Goal: Task Accomplishment & Management: Manage account settings

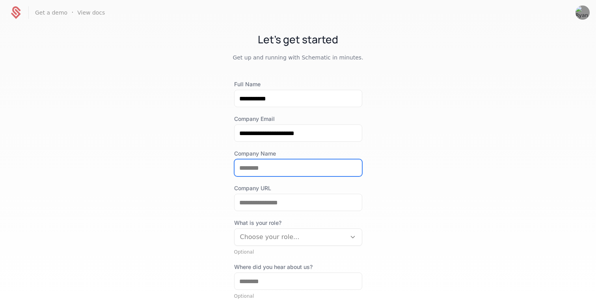
click at [264, 168] on input "Company Name" at bounding box center [298, 168] width 127 height 17
type input "******"
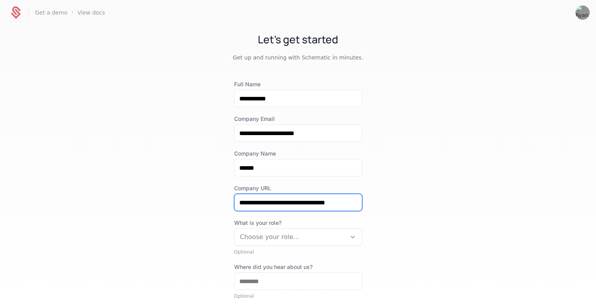
scroll to position [68, 0]
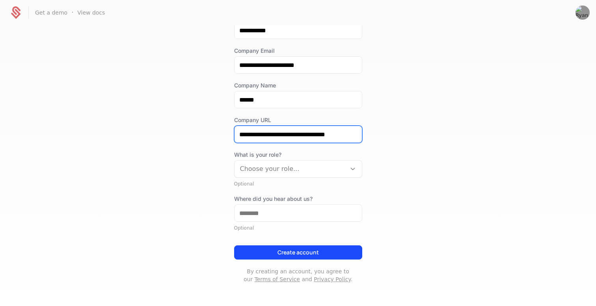
type input "**********"
click at [285, 164] on div at bounding box center [290, 169] width 101 height 11
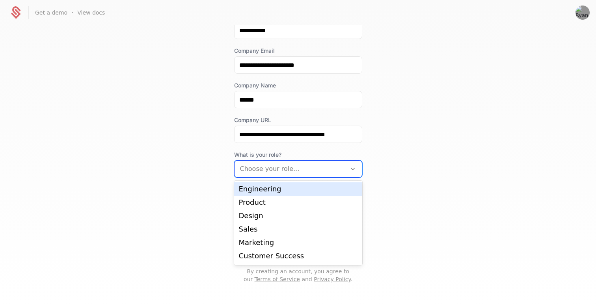
click at [272, 190] on div "Engineering" at bounding box center [298, 189] width 119 height 7
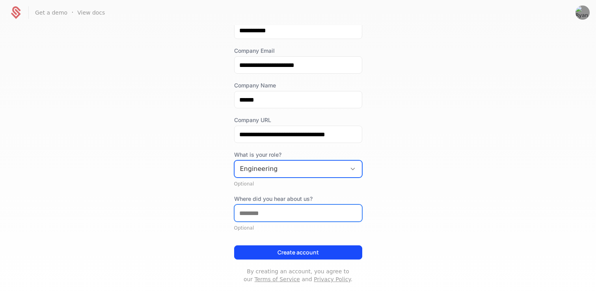
click at [267, 216] on input "Where did you hear about us?" at bounding box center [298, 213] width 127 height 17
type input "**********"
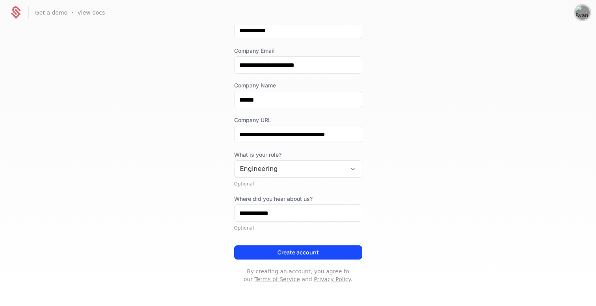
click at [586, 12] on img "Open user button" at bounding box center [583, 13] width 14 height 14
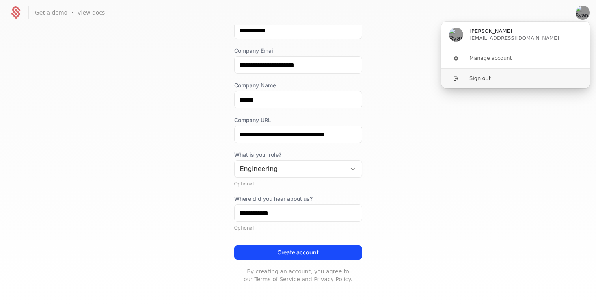
click at [492, 80] on button "Sign out" at bounding box center [515, 78] width 149 height 20
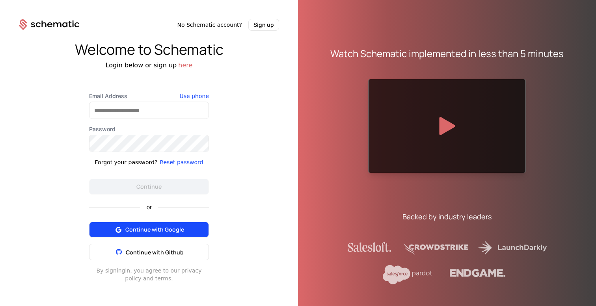
click at [164, 233] on span "Continue with Google" at bounding box center [154, 230] width 59 height 8
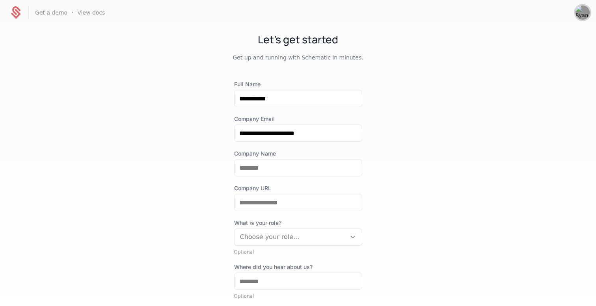
click at [581, 12] on img "Open user button" at bounding box center [583, 13] width 14 height 14
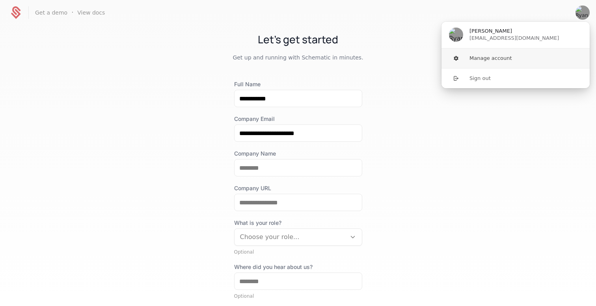
click at [525, 63] on button "Manage account" at bounding box center [515, 58] width 149 height 20
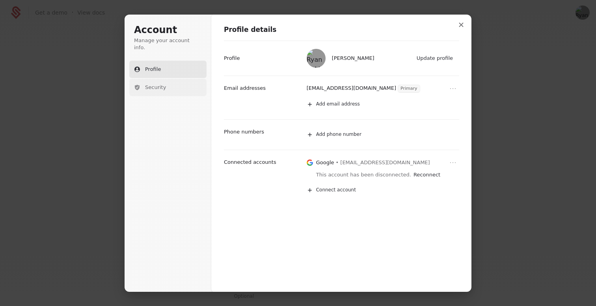
click at [155, 79] on button "Security" at bounding box center [167, 87] width 77 height 17
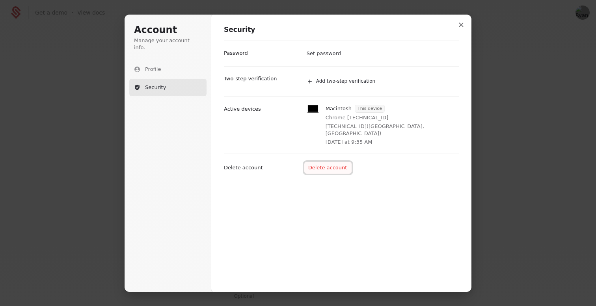
click at [335, 162] on button "Delete account" at bounding box center [328, 168] width 48 height 12
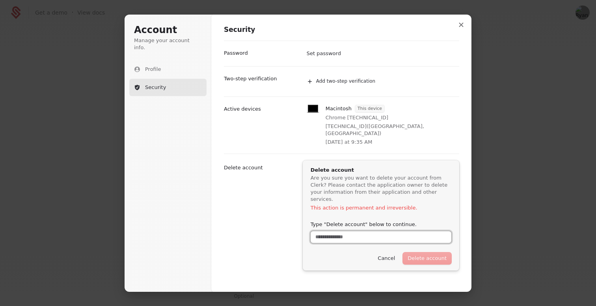
click at [390, 231] on input "Type "Delete account" below to continue." at bounding box center [381, 237] width 141 height 12
click at [311, 174] on button "submit" at bounding box center [311, 174] width 0 height 0
type input "**********"
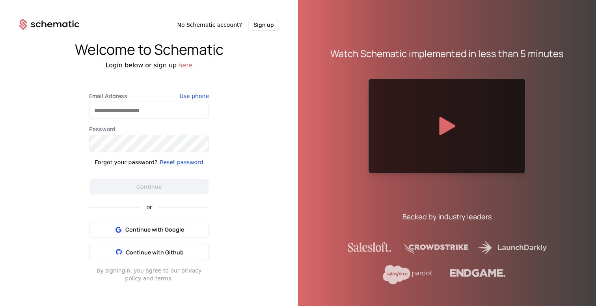
click at [213, 145] on div "Email Address Use phone Password Forgot your password? Reset password Continue …" at bounding box center [149, 187] width 158 height 190
click at [262, 20] on button "Sign up" at bounding box center [263, 25] width 31 height 12
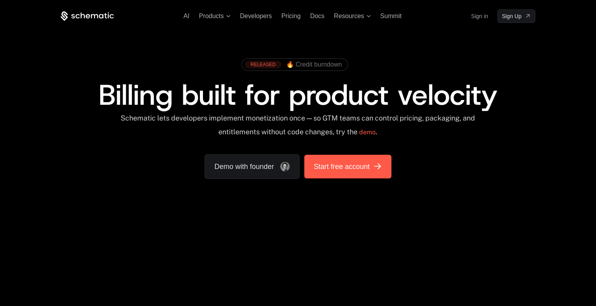
click at [353, 169] on span "Start free account" at bounding box center [342, 166] width 56 height 11
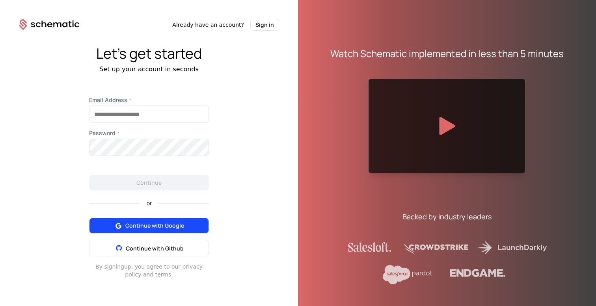
click at [164, 229] on span "Continue with Google" at bounding box center [154, 226] width 59 height 8
